Goal: Entertainment & Leisure: Consume media (video, audio)

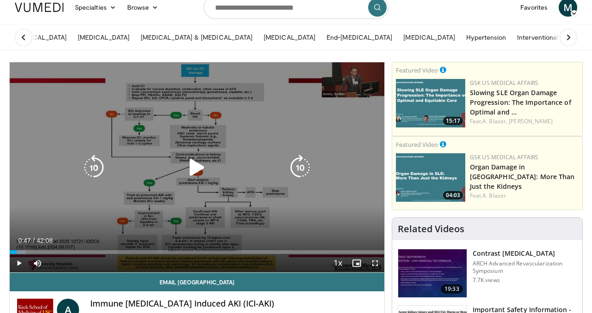
click at [199, 171] on icon "Video Player" at bounding box center [197, 168] width 26 height 26
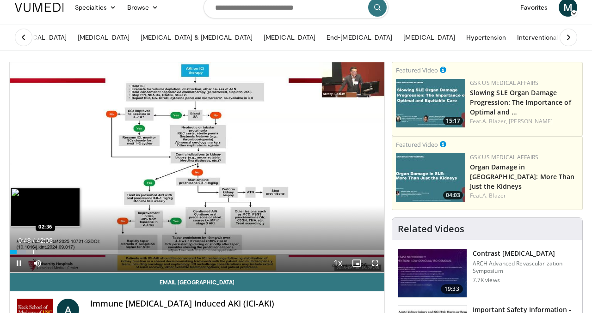
click at [33, 253] on div "Progress Bar" at bounding box center [33, 253] width 1 height 4
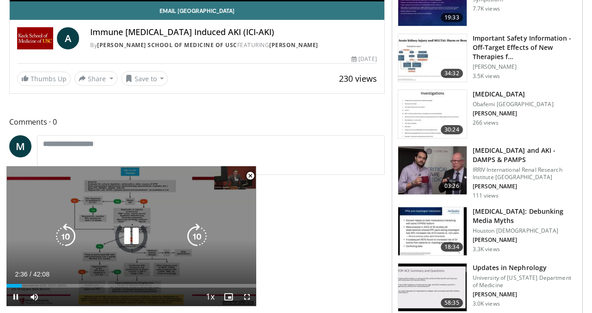
scroll to position [296, 0]
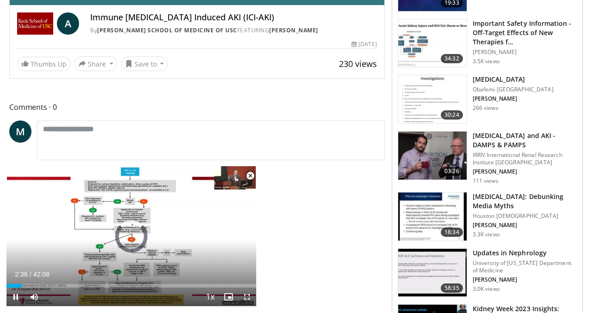
click at [252, 172] on span "Video Player" at bounding box center [250, 176] width 18 height 18
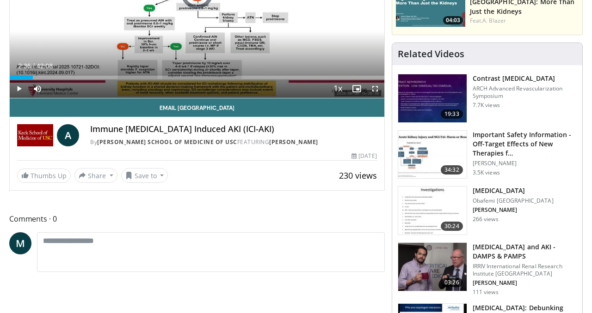
scroll to position [0, 0]
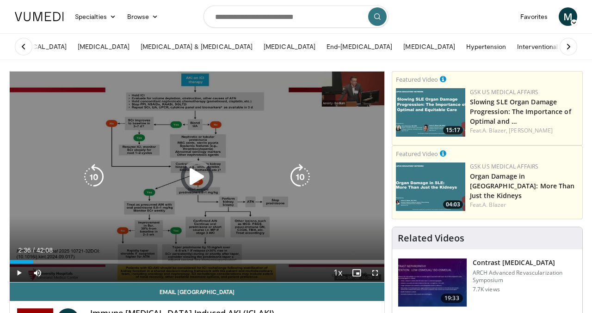
click at [200, 175] on icon "Video Player" at bounding box center [197, 177] width 26 height 26
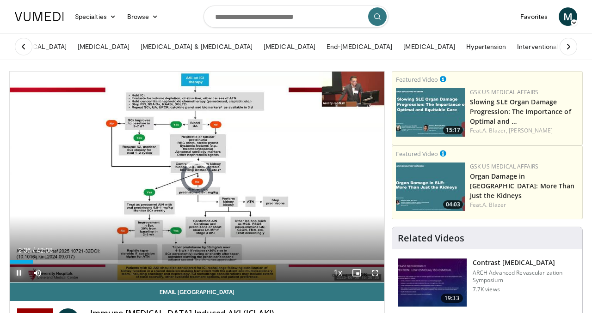
click at [15, 274] on span "Video Player" at bounding box center [19, 273] width 18 height 18
click at [17, 274] on span "Video Player" at bounding box center [19, 273] width 18 height 18
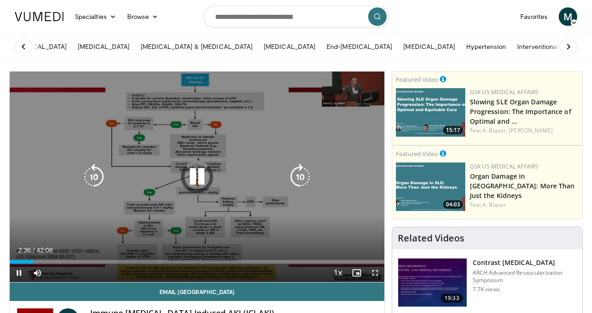
click at [87, 179] on icon "Video Player" at bounding box center [94, 177] width 26 height 26
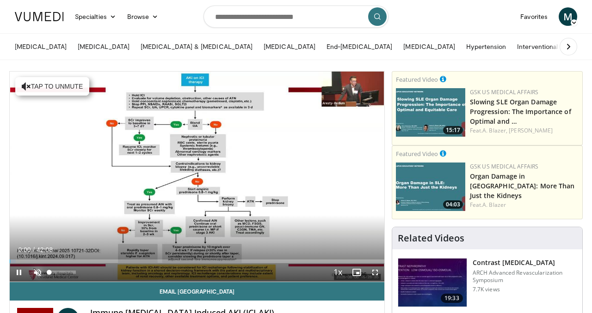
click at [38, 271] on span "Video Player" at bounding box center [37, 273] width 18 height 18
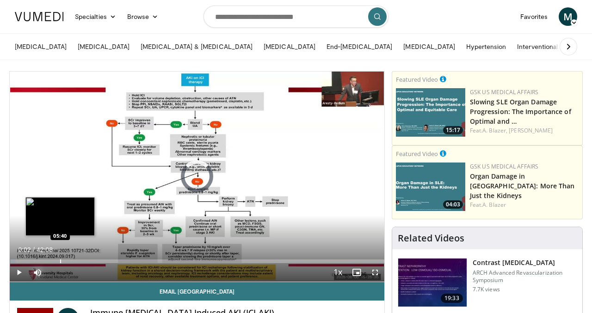
click at [60, 260] on div "Progress Bar" at bounding box center [60, 262] width 1 height 4
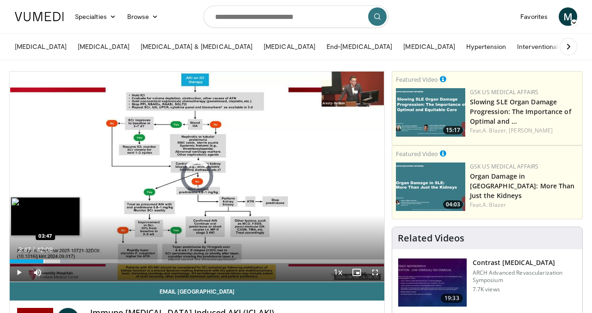
click at [43, 261] on div "Progress Bar" at bounding box center [43, 262] width 1 height 4
click at [33, 260] on div "Progress Bar" at bounding box center [33, 262] width 1 height 4
click at [25, 261] on div "Progress Bar" at bounding box center [25, 262] width 1 height 4
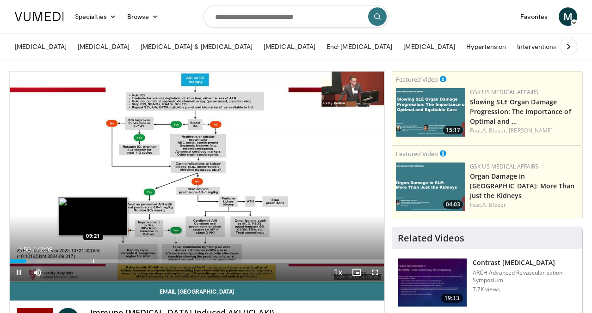
click at [93, 259] on div "Loaded : 7.06% 01:50 09:21" at bounding box center [197, 259] width 374 height 9
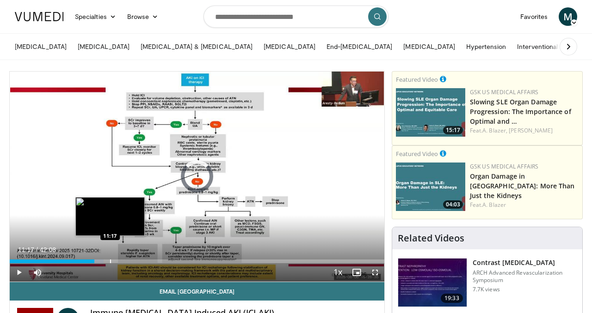
click at [110, 259] on div "Loaded : 25.11% 09:31 11:17" at bounding box center [197, 259] width 374 height 9
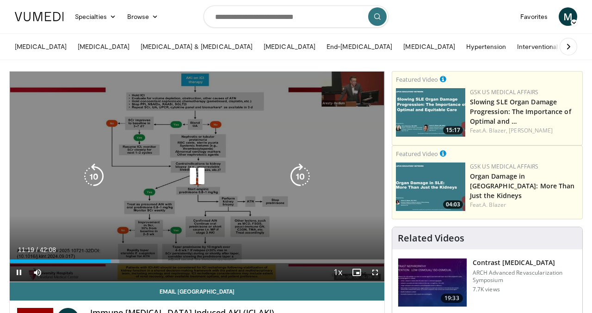
click at [143, 227] on div "10 seconds Tap to unmute" at bounding box center [197, 177] width 374 height 210
click at [197, 168] on icon "Video Player" at bounding box center [197, 177] width 26 height 26
click at [200, 170] on icon "Video Player" at bounding box center [197, 177] width 26 height 26
click at [198, 185] on icon "Video Player" at bounding box center [197, 177] width 26 height 26
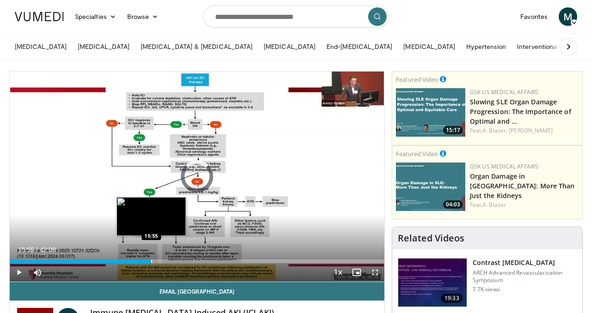
click at [151, 261] on div "Progress Bar" at bounding box center [151, 262] width 1 height 4
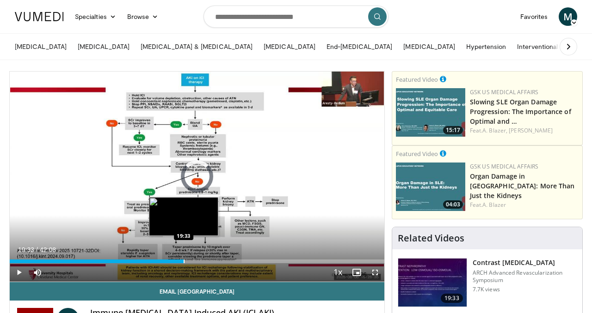
click at [184, 261] on div "Progress Bar" at bounding box center [184, 262] width 1 height 4
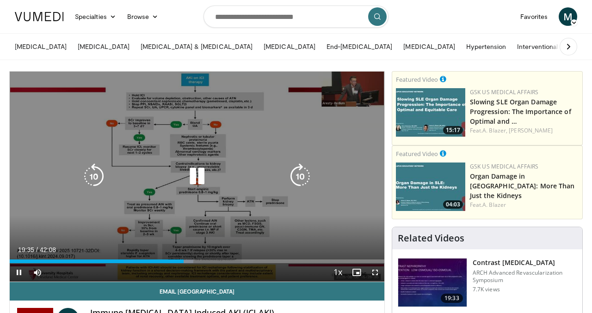
click at [196, 183] on icon "Video Player" at bounding box center [197, 177] width 26 height 26
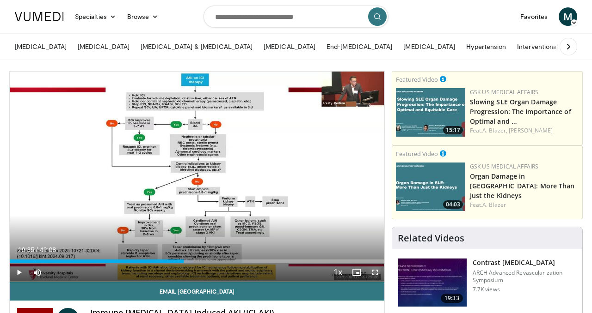
click at [375, 273] on span "Video Player" at bounding box center [375, 273] width 18 height 18
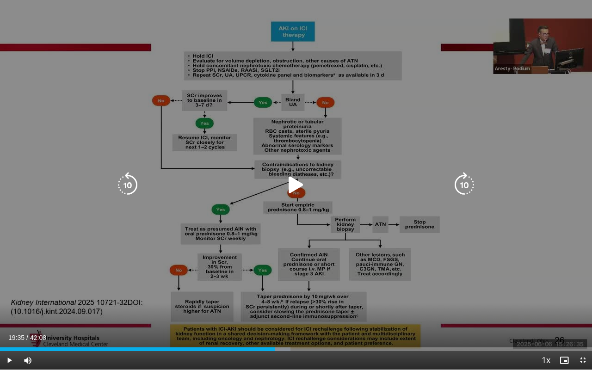
click at [296, 187] on icon "Video Player" at bounding box center [296, 185] width 26 height 26
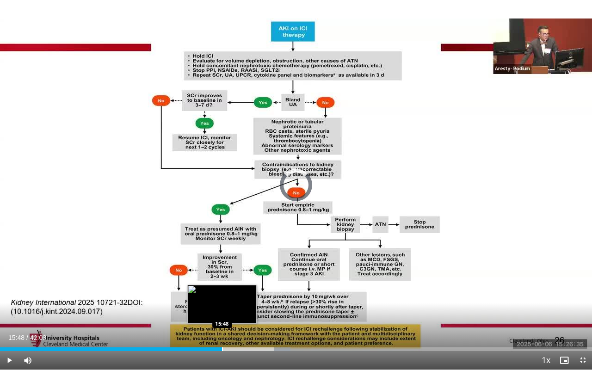
click at [222, 313] on div "Progress Bar" at bounding box center [222, 349] width 1 height 4
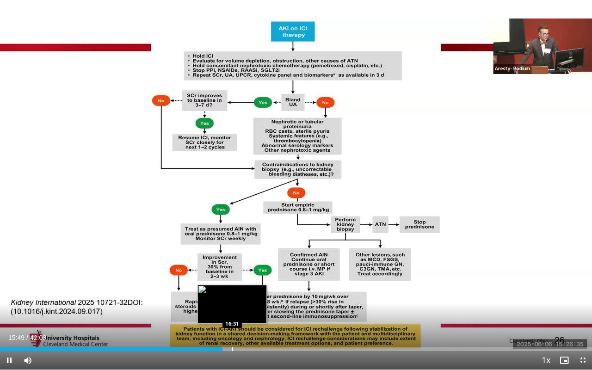
click at [232, 313] on div "Loaded : 39.95% 15:49 16:31" at bounding box center [296, 346] width 592 height 9
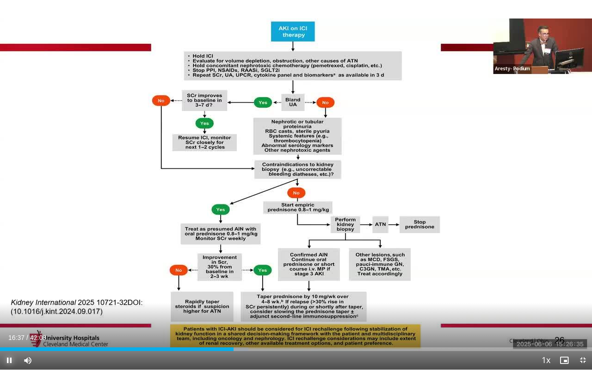
click at [7, 313] on span "Video Player" at bounding box center [9, 360] width 18 height 18
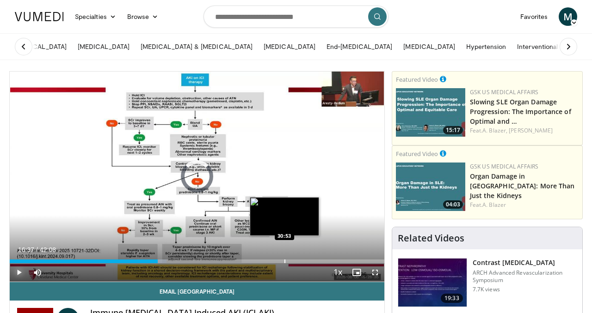
click at [284, 260] on div "Progress Bar" at bounding box center [284, 262] width 1 height 4
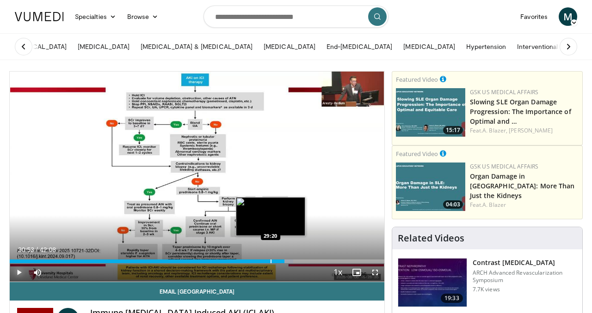
click at [271, 263] on div "Progress Bar" at bounding box center [270, 262] width 1 height 4
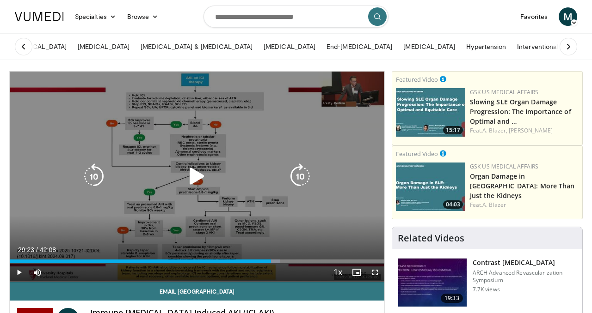
click at [191, 182] on icon "Video Player" at bounding box center [197, 177] width 26 height 26
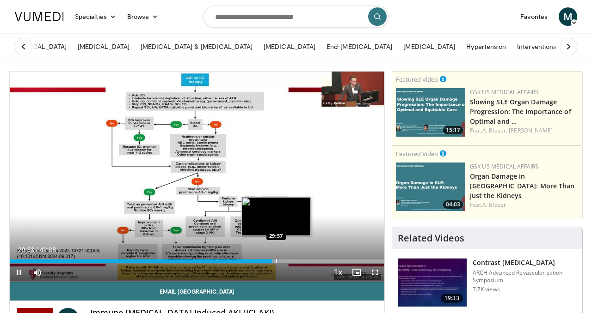
click at [276, 261] on div "Progress Bar" at bounding box center [276, 262] width 1 height 4
click at [282, 262] on video-js "**********" at bounding box center [197, 177] width 374 height 211
click at [279, 260] on div "Progress Bar" at bounding box center [279, 262] width 1 height 4
click at [282, 262] on div "Progress Bar" at bounding box center [282, 262] width 1 height 4
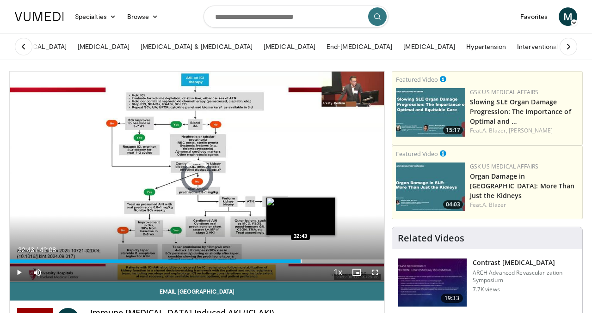
click at [301, 261] on div "Progress Bar" at bounding box center [301, 262] width 1 height 4
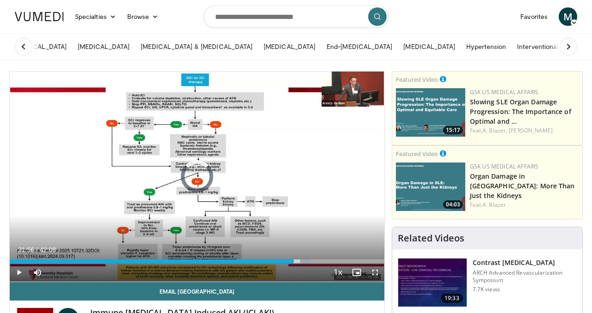
click at [294, 261] on div "Progress Bar" at bounding box center [294, 262] width 1 height 4
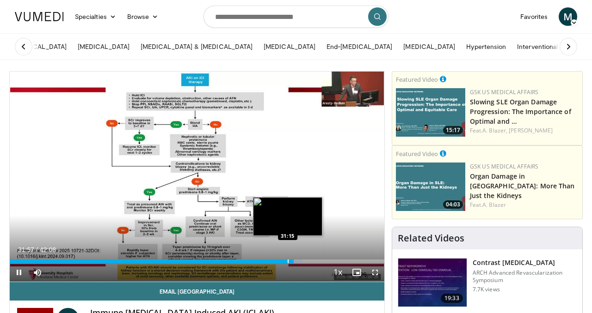
click at [288, 260] on div "Progress Bar" at bounding box center [288, 262] width 1 height 4
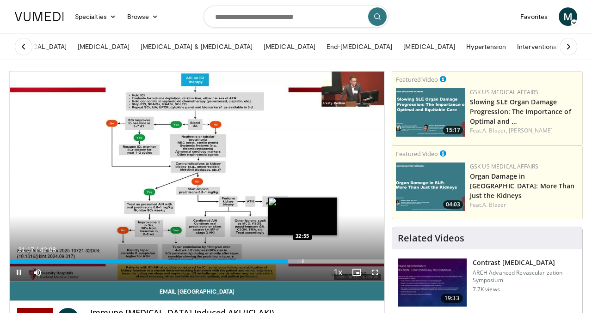
click at [302, 263] on div "Progress Bar" at bounding box center [302, 262] width 1 height 4
click at [299, 262] on div "Progress Bar" at bounding box center [299, 262] width 1 height 4
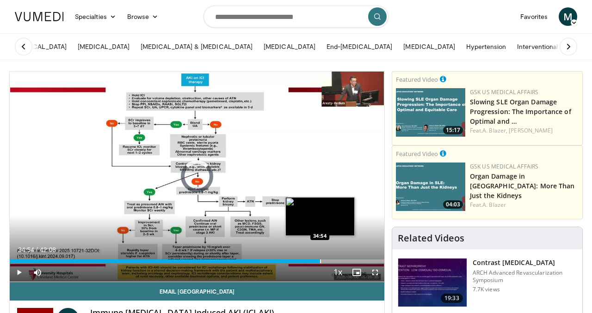
click at [320, 262] on div "Progress Bar" at bounding box center [320, 262] width 1 height 4
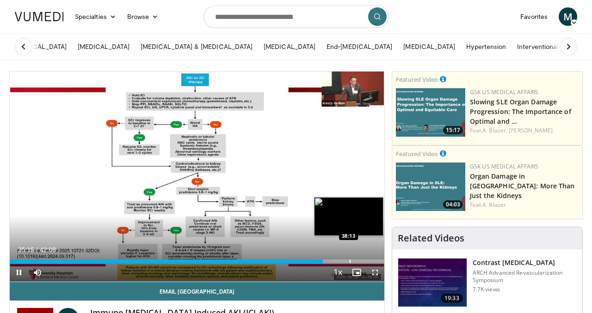
click at [350, 262] on div "Progress Bar" at bounding box center [350, 262] width 1 height 4
click at [339, 261] on div "Progress Bar" at bounding box center [339, 262] width 1 height 4
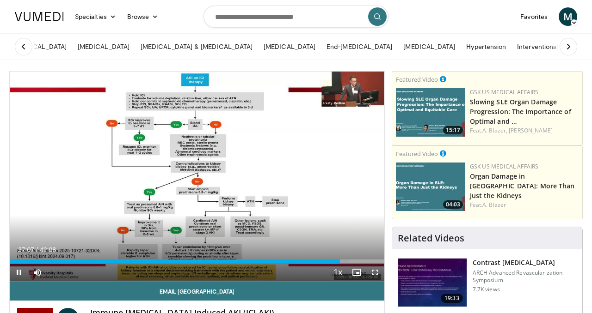
click at [324, 264] on div "Current Time 37:07 / Duration 42:08 Pause Skip Backward Skip Forward Mute 0% Lo…" at bounding box center [197, 273] width 374 height 18
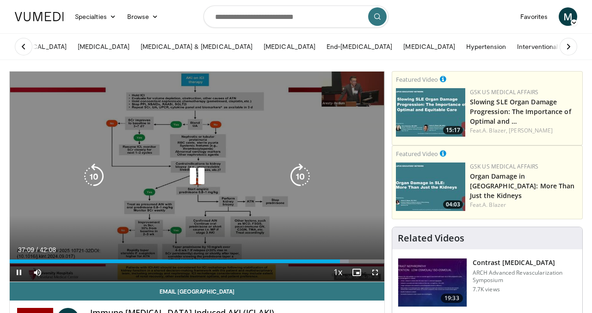
click at [209, 182] on icon "Video Player" at bounding box center [197, 177] width 26 height 26
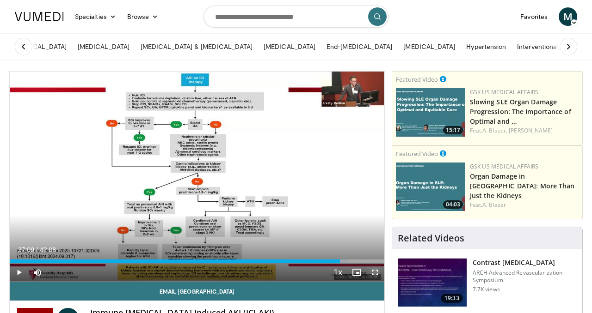
click at [376, 273] on span "Video Player" at bounding box center [375, 273] width 18 height 18
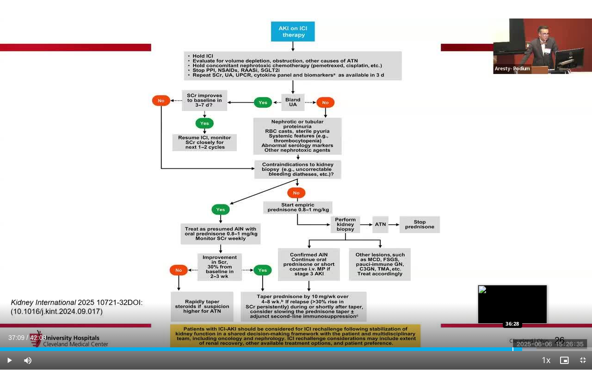
click at [512, 313] on div "Loaded : 90.59% 37:09 36:28" at bounding box center [296, 346] width 592 height 9
click at [509, 313] on div "Progress Bar" at bounding box center [509, 349] width 1 height 4
click at [504, 313] on div "Progress Bar" at bounding box center [504, 349] width 1 height 4
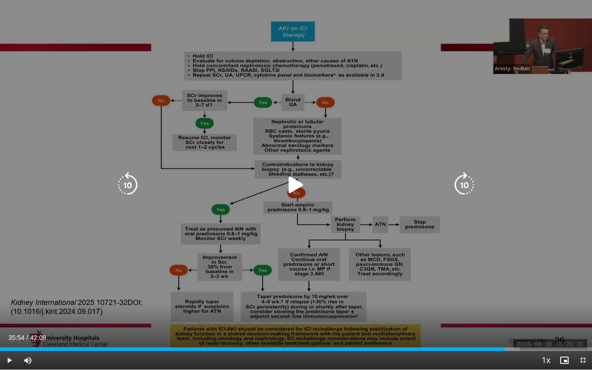
click at [293, 188] on icon "Video Player" at bounding box center [296, 185] width 26 height 26
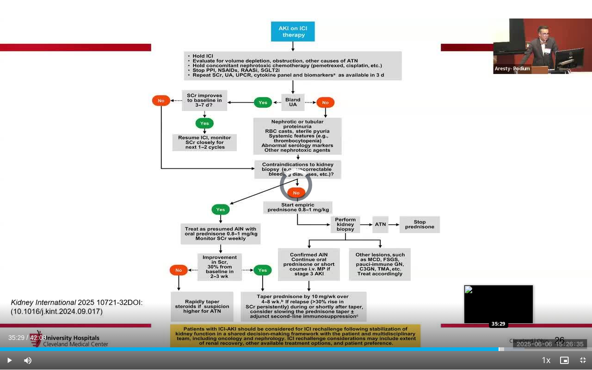
click at [498, 313] on div "Progress Bar" at bounding box center [498, 349] width 1 height 4
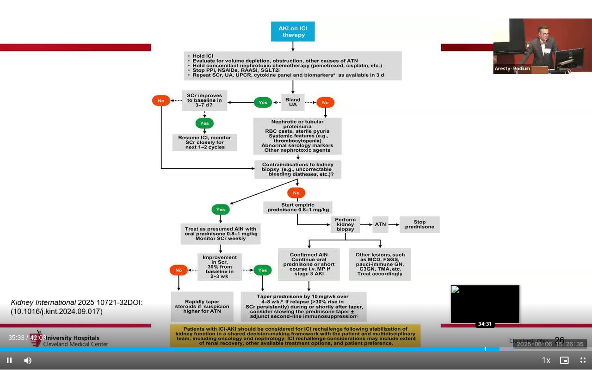
click at [485, 313] on div "Progress Bar" at bounding box center [485, 349] width 1 height 4
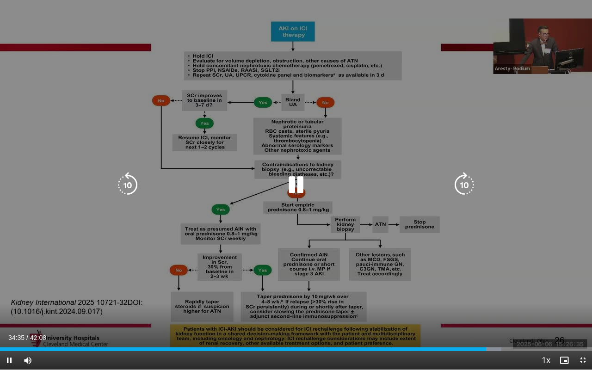
click at [276, 185] on div "Video Player" at bounding box center [295, 185] width 355 height 18
click at [294, 184] on icon "Video Player" at bounding box center [296, 185] width 26 height 26
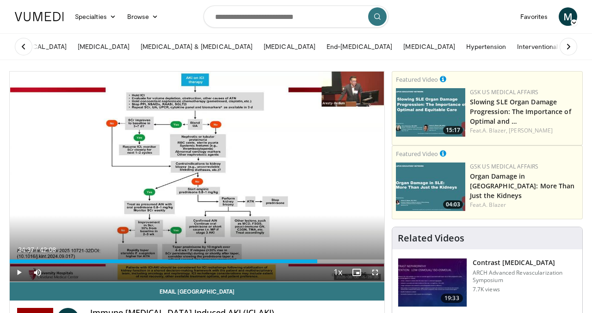
click at [374, 270] on span "Video Player" at bounding box center [375, 273] width 18 height 18
click at [373, 270] on span "Video Player" at bounding box center [375, 273] width 18 height 18
